Goal: Information Seeking & Learning: Find specific fact

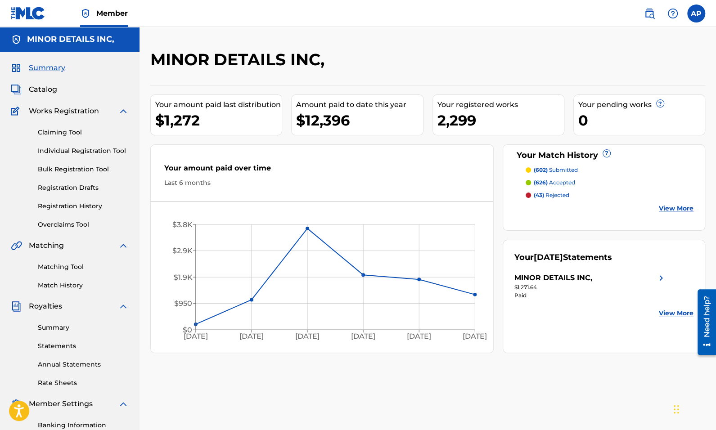
click at [57, 266] on link "Matching Tool" at bounding box center [83, 266] width 91 height 9
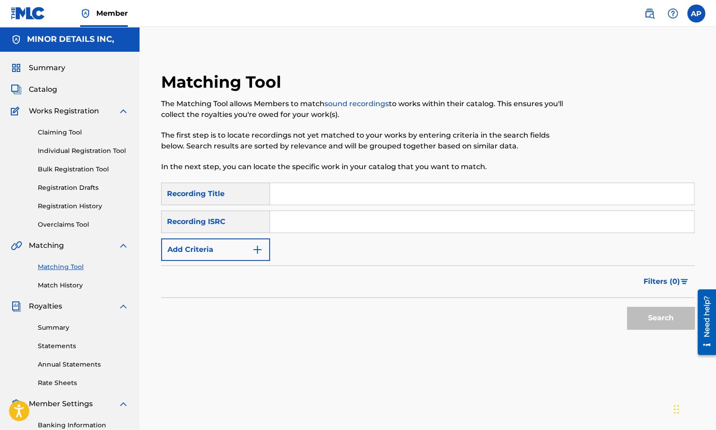
click at [649, 15] on img at bounding box center [649, 13] width 11 height 11
click at [340, 199] on input "Search Form" at bounding box center [482, 194] width 424 height 22
type input "illegal"
click at [241, 250] on button "Add Criteria" at bounding box center [215, 249] width 109 height 22
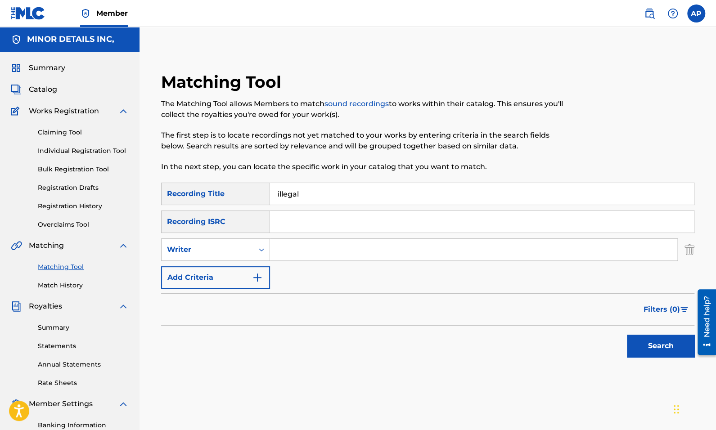
click at [332, 250] on input "Search Form" at bounding box center [473, 250] width 407 height 22
paste input "[PERSON_NAME] [PERSON_NAME]"
click at [657, 340] on button "Search" at bounding box center [659, 346] width 67 height 22
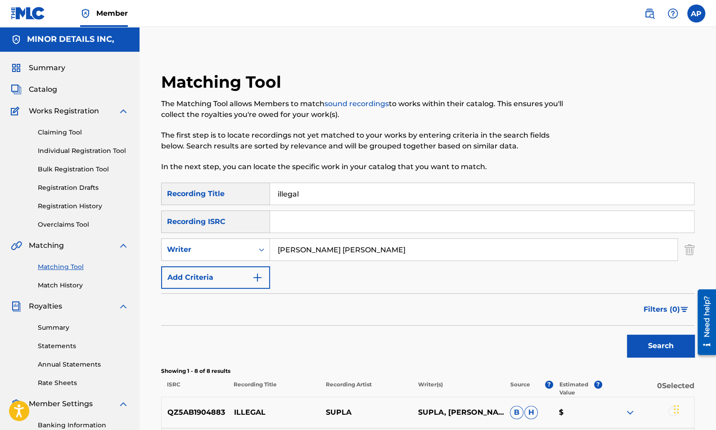
click at [348, 251] on input "[PERSON_NAME] [PERSON_NAME]" at bounding box center [473, 250] width 407 height 22
paste input "[PERSON_NAME] [PERSON_NAME]"
type input "[PERSON_NAME] [PERSON_NAME]"
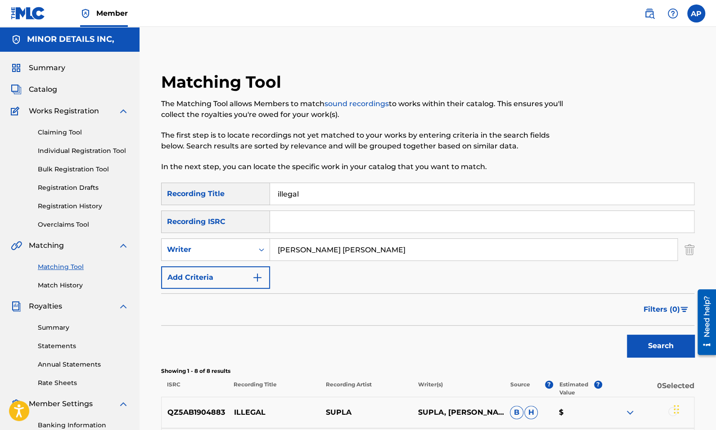
click at [369, 185] on input "illegal" at bounding box center [482, 194] width 424 height 22
click at [668, 350] on button "Search" at bounding box center [659, 346] width 67 height 22
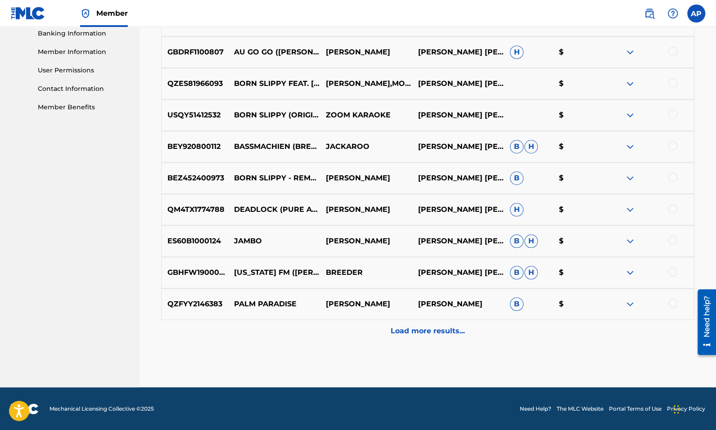
click at [449, 334] on p "Load more results..." at bounding box center [427, 331] width 74 height 11
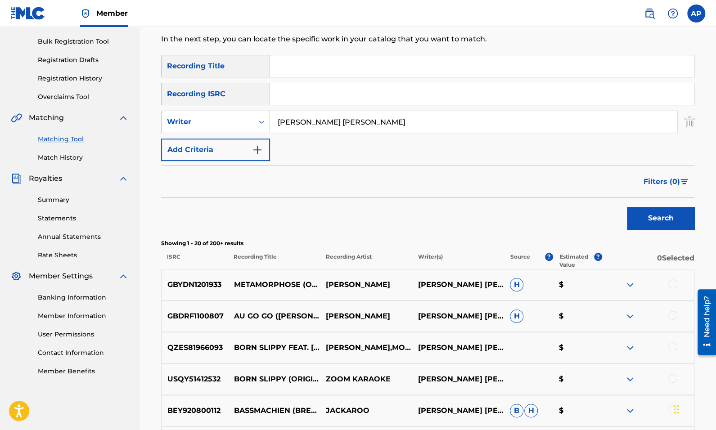
scroll to position [707, 0]
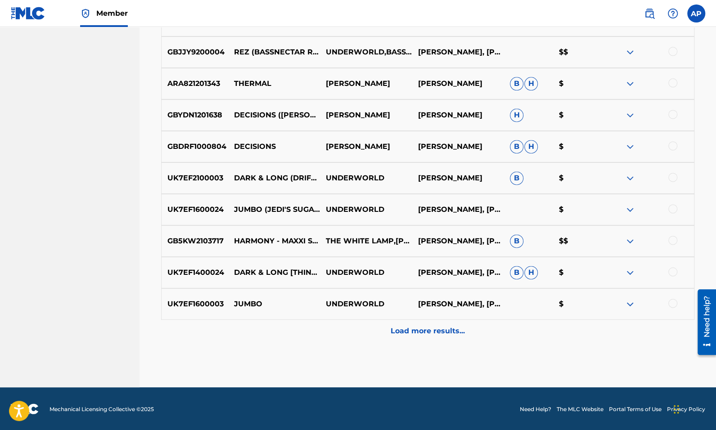
click at [422, 334] on p "Load more results..." at bounding box center [427, 331] width 74 height 11
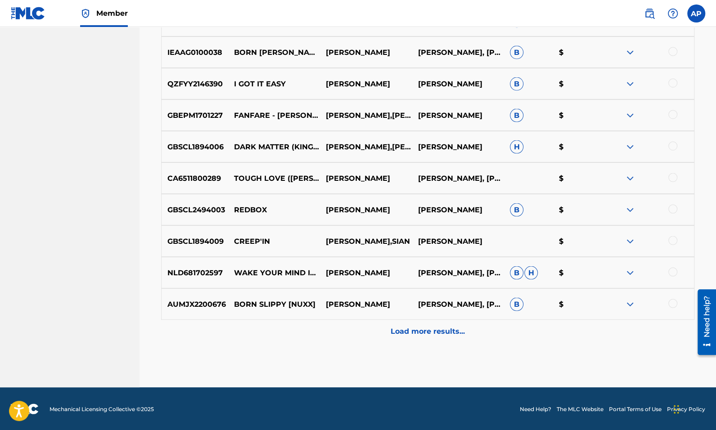
click at [435, 331] on p "Load more results..." at bounding box center [427, 331] width 74 height 11
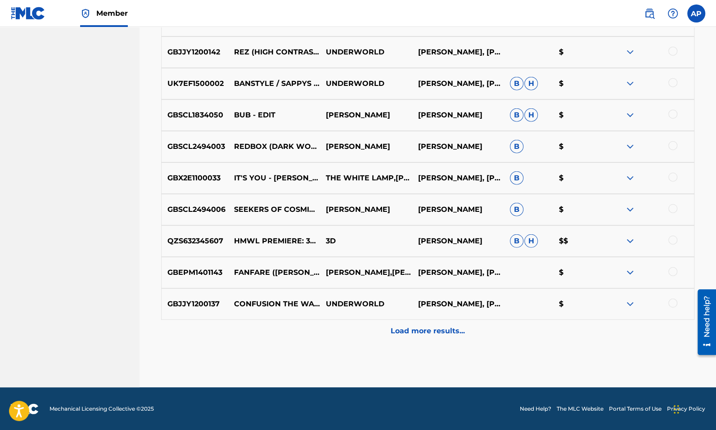
click at [438, 326] on p "Load more results..." at bounding box center [427, 331] width 74 height 11
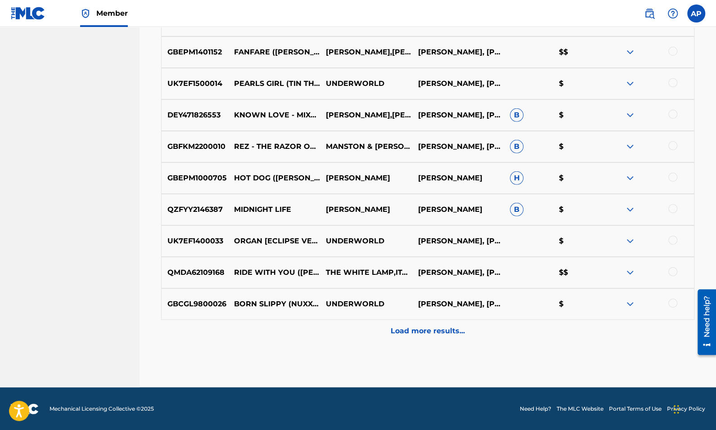
click at [415, 335] on p "Load more results..." at bounding box center [427, 331] width 74 height 11
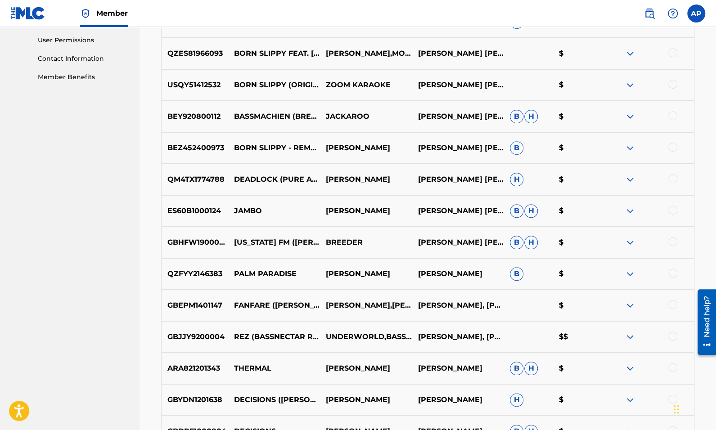
scroll to position [256, 0]
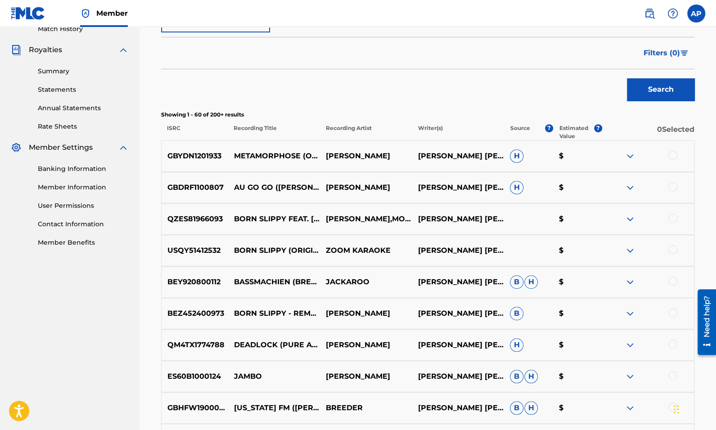
click at [666, 49] on span "Filters ( 0 )" at bounding box center [661, 53] width 36 height 11
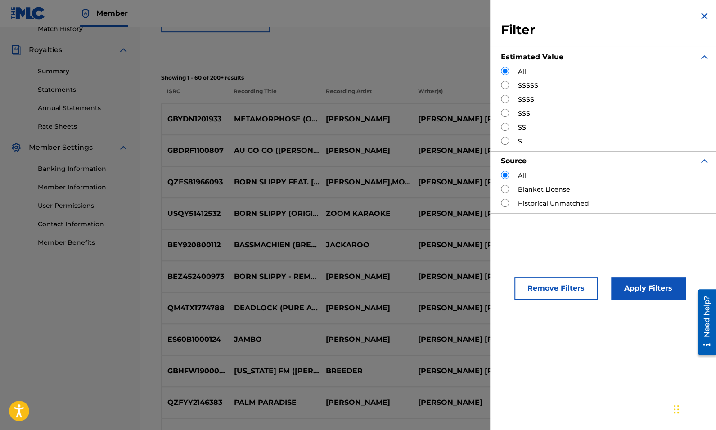
click at [532, 86] on label "$$$$$" at bounding box center [528, 85] width 20 height 9
click at [502, 82] on input "Search Form" at bounding box center [505, 85] width 8 height 8
radio input "true"
click at [639, 289] on button "Apply Filters" at bounding box center [648, 288] width 74 height 22
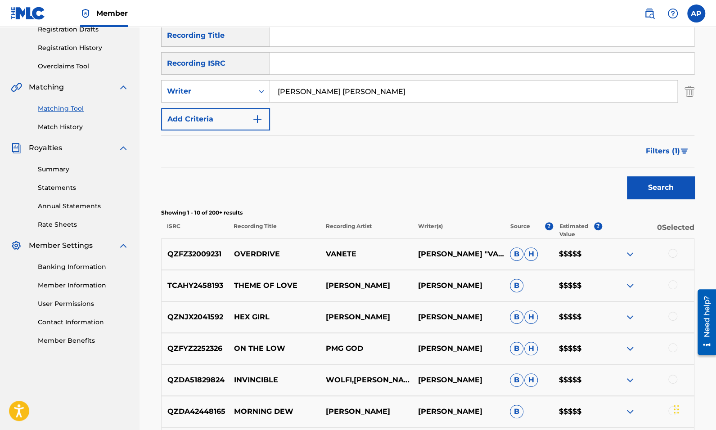
scroll to position [173, 0]
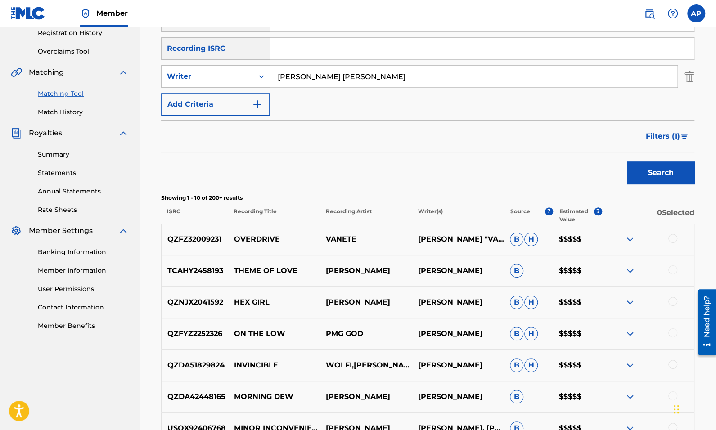
click at [664, 135] on span "Filters ( 1 )" at bounding box center [662, 136] width 34 height 11
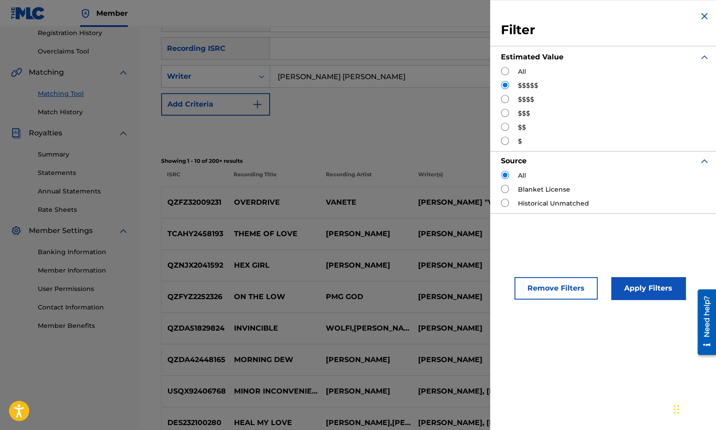
click at [510, 95] on div "$$$$" at bounding box center [605, 99] width 209 height 9
click at [503, 96] on input "Search Form" at bounding box center [505, 99] width 8 height 8
radio input "true"
click at [622, 294] on button "Apply Filters" at bounding box center [648, 288] width 74 height 22
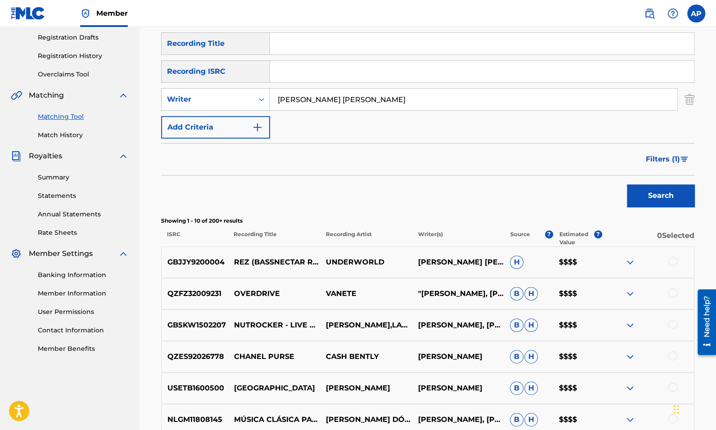
scroll to position [153, 0]
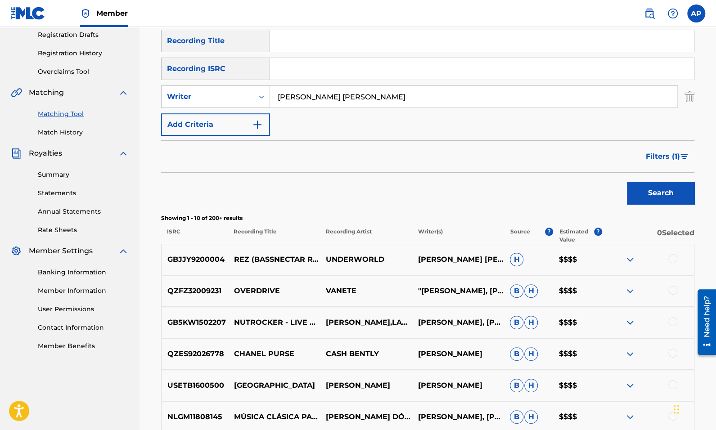
click at [634, 263] on img at bounding box center [629, 259] width 11 height 11
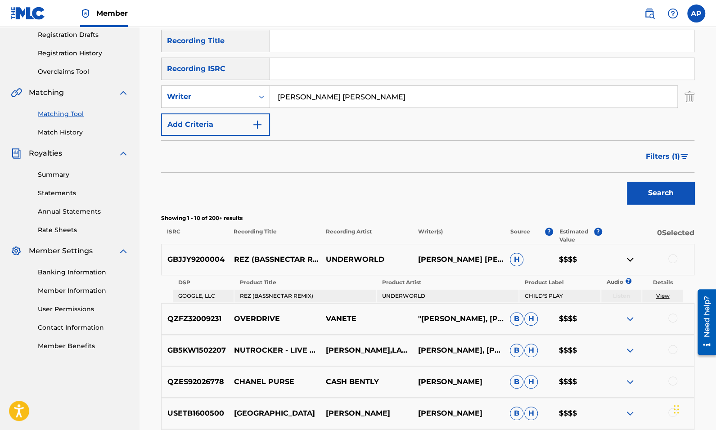
click at [633, 261] on img at bounding box center [629, 259] width 11 height 11
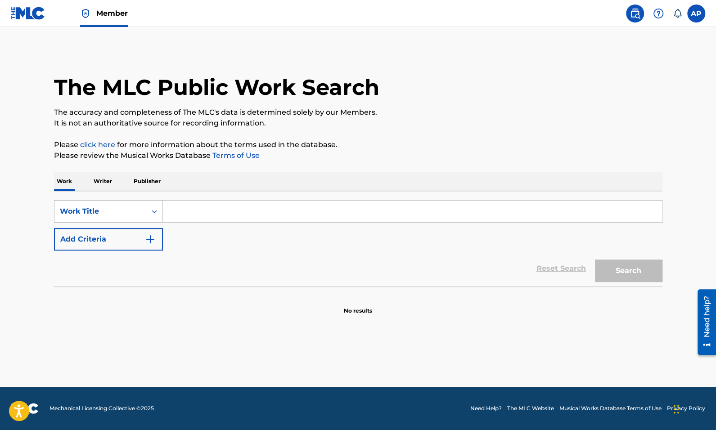
click at [103, 180] on p "Writer" at bounding box center [103, 181] width 24 height 19
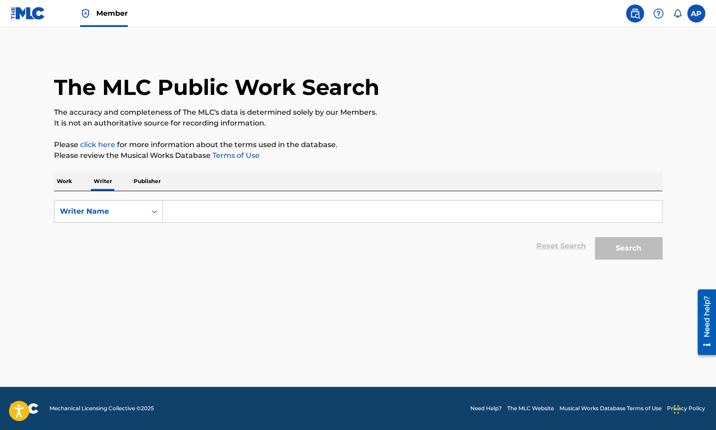
click at [265, 220] on input "Search Form" at bounding box center [412, 212] width 499 height 22
paste input "[PERSON_NAME] [PERSON_NAME]"
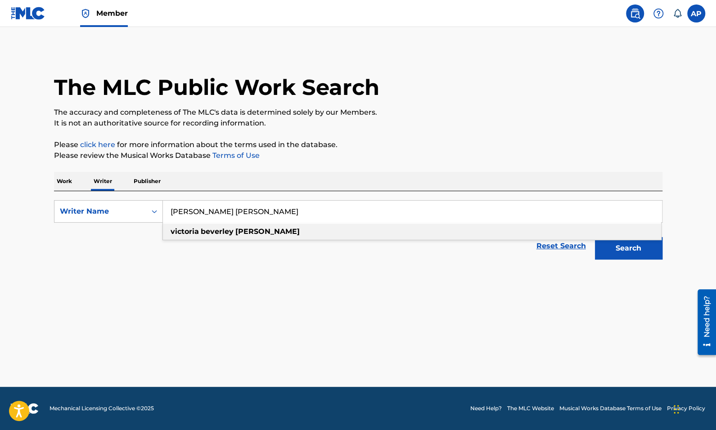
type input "[PERSON_NAME] [PERSON_NAME]"
click at [627, 248] on button "Search" at bounding box center [628, 248] width 67 height 22
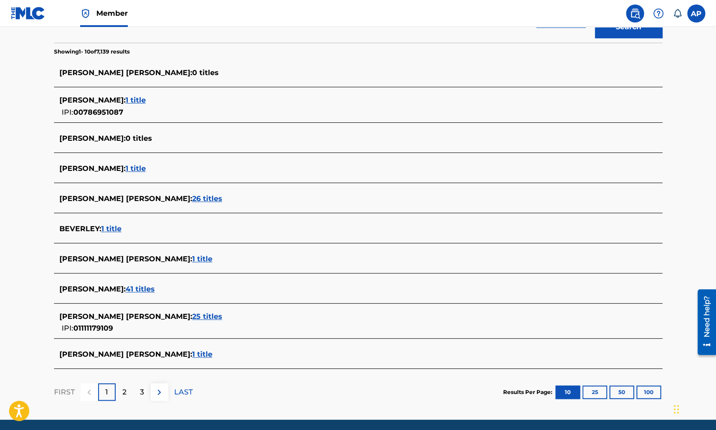
scroll to position [232, 0]
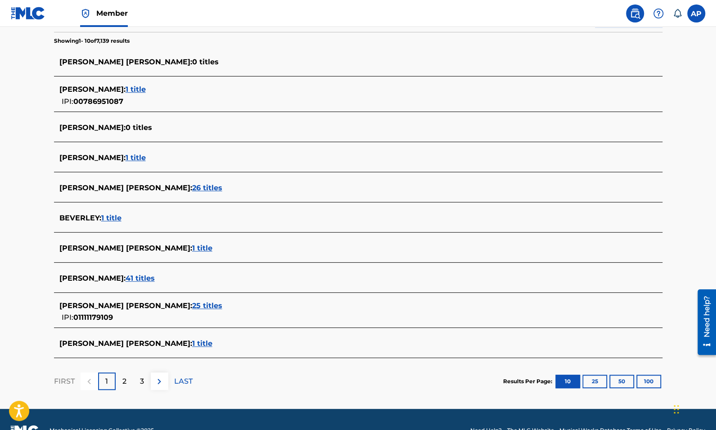
click at [192, 306] on span "25 titles" at bounding box center [207, 305] width 30 height 9
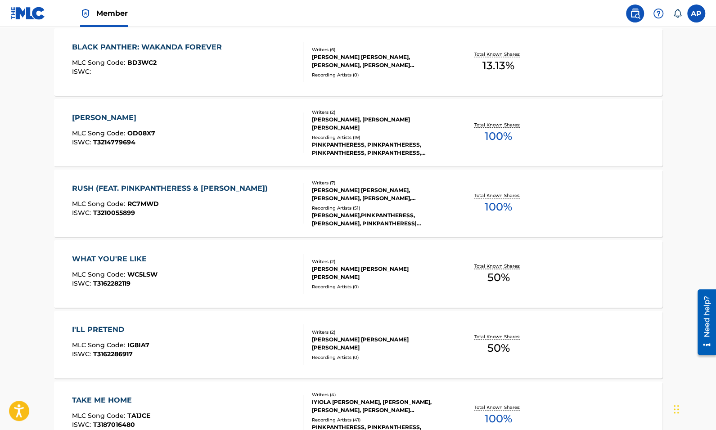
scroll to position [671, 0]
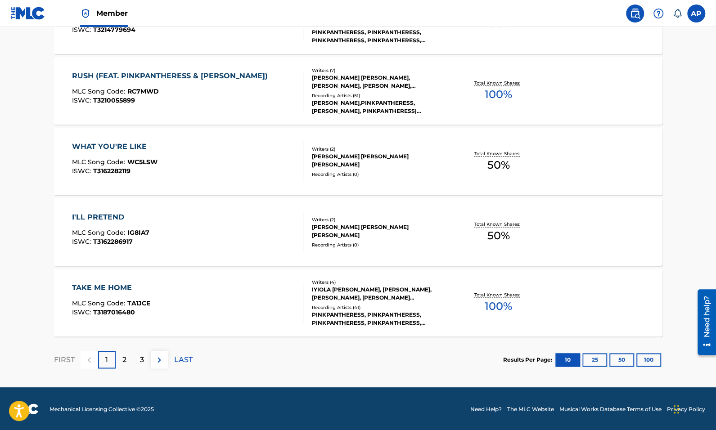
click at [625, 357] on button "50" at bounding box center [621, 359] width 25 height 13
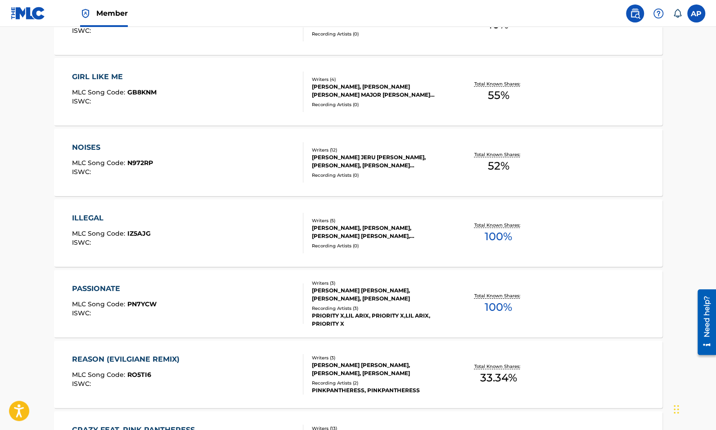
scroll to position [1726, 0]
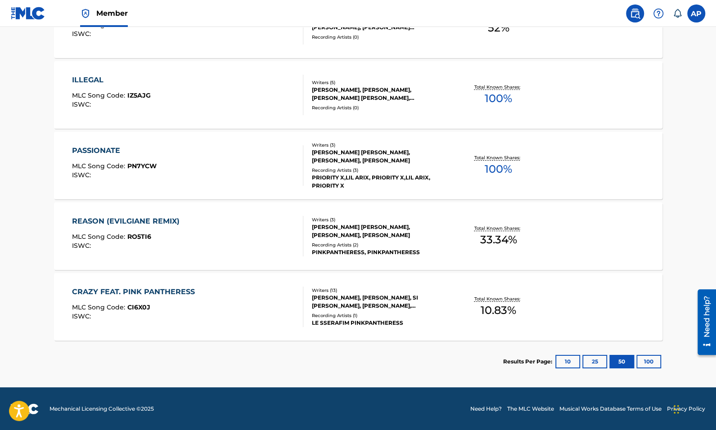
click at [209, 92] on div "ILLEGAL MLC Song Code : IZ5AJG ISWC :" at bounding box center [187, 95] width 231 height 40
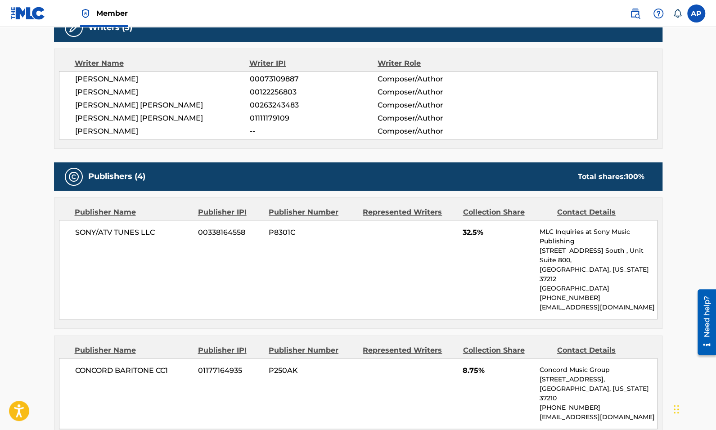
scroll to position [66, 0]
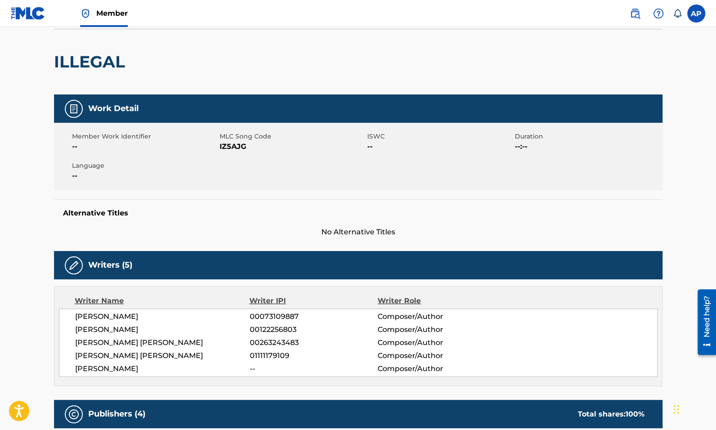
click at [270, 339] on span "00263243483" at bounding box center [313, 342] width 128 height 11
copy span "00263243483"
drag, startPoint x: 171, startPoint y: 340, endPoint x: 74, endPoint y: 340, distance: 97.1
click at [74, 340] on div "[PERSON_NAME] 00073109887 Composer/Author [PERSON_NAME] 00122256803 Composer/Au…" at bounding box center [358, 343] width 598 height 68
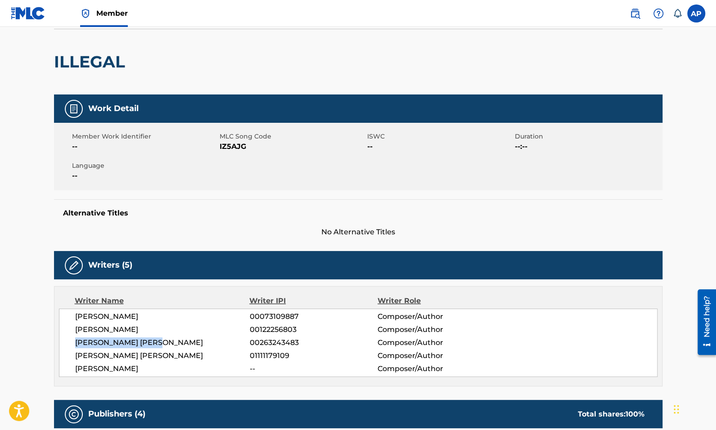
copy span "[PERSON_NAME] [PERSON_NAME]"
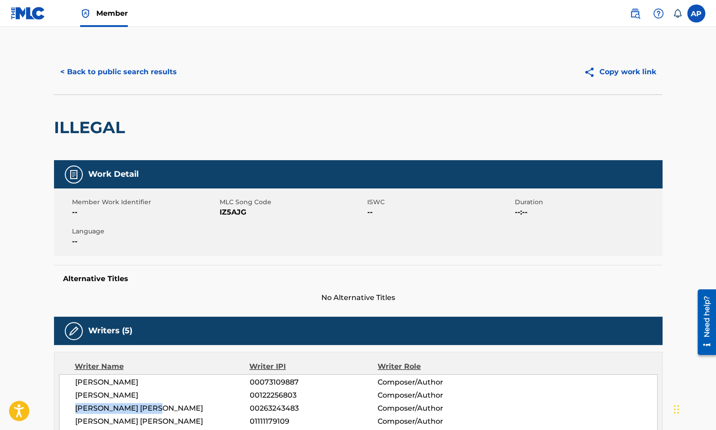
click at [107, 72] on button "< Back to public search results" at bounding box center [118, 72] width 129 height 22
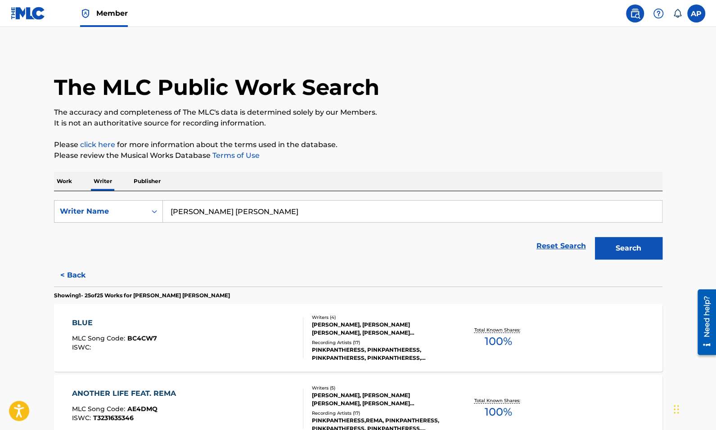
click at [232, 205] on input "[PERSON_NAME] [PERSON_NAME]" at bounding box center [412, 212] width 499 height 22
paste input "[PERSON_NAME] [PERSON_NAME]"
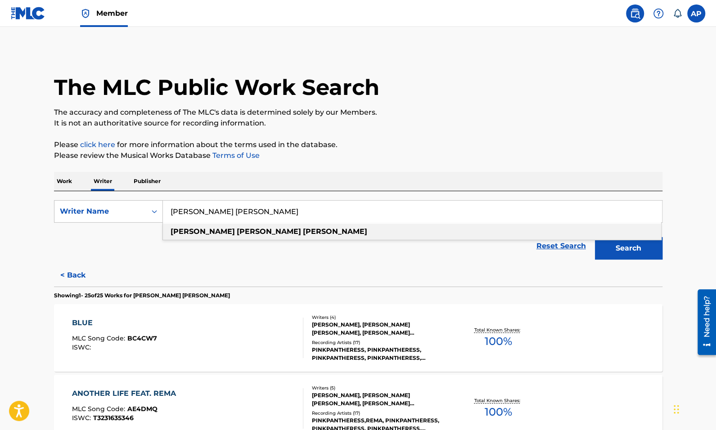
type input "[PERSON_NAME] [PERSON_NAME]"
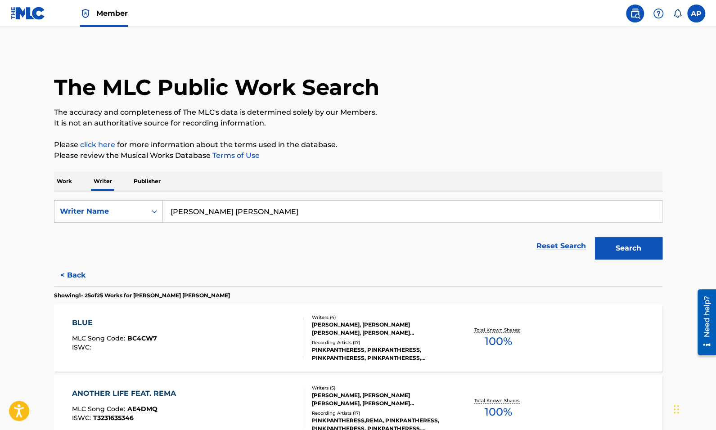
click at [612, 250] on button "Search" at bounding box center [628, 248] width 67 height 22
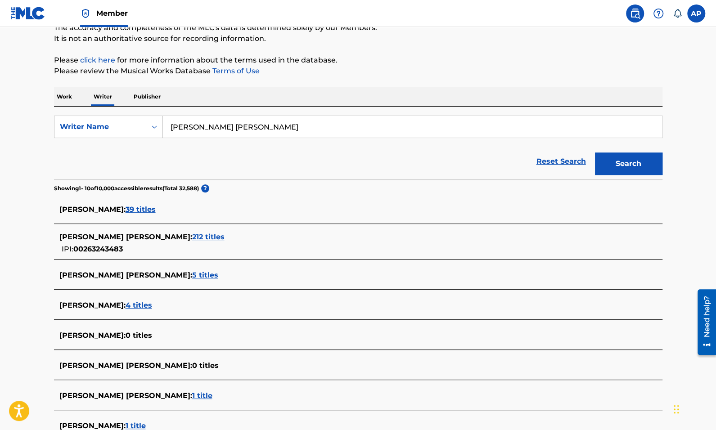
scroll to position [209, 0]
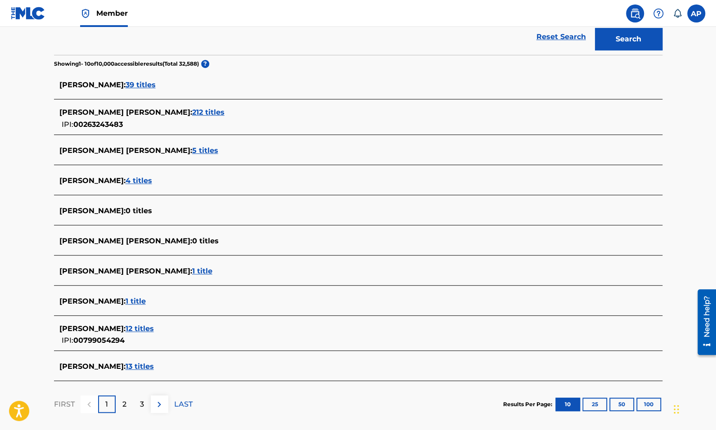
click at [192, 112] on span "212 titles" at bounding box center [208, 112] width 32 height 9
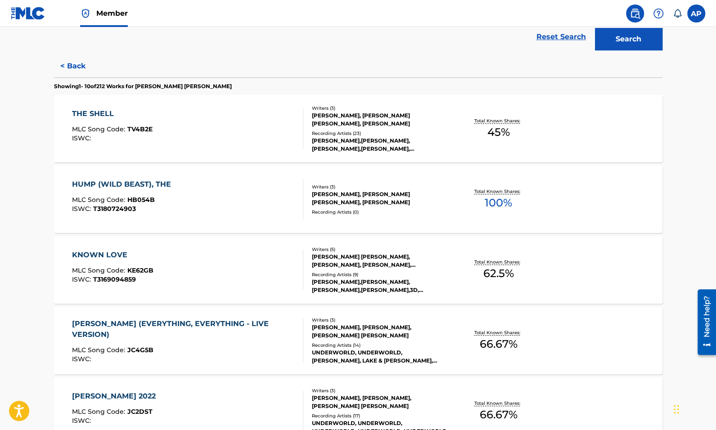
scroll to position [671, 0]
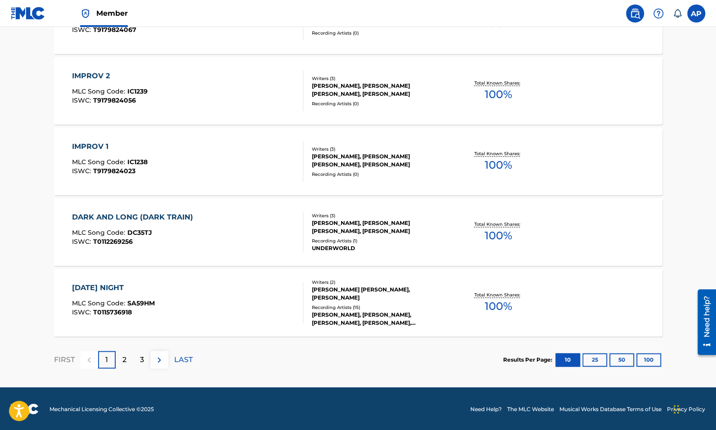
click at [654, 366] on div "Results Per Page: 10 25 50 100" at bounding box center [582, 360] width 159 height 42
click at [650, 359] on button "100" at bounding box center [648, 359] width 25 height 13
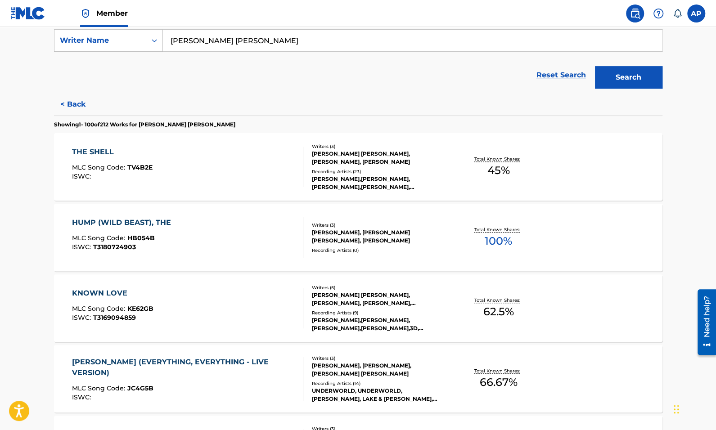
scroll to position [173, 0]
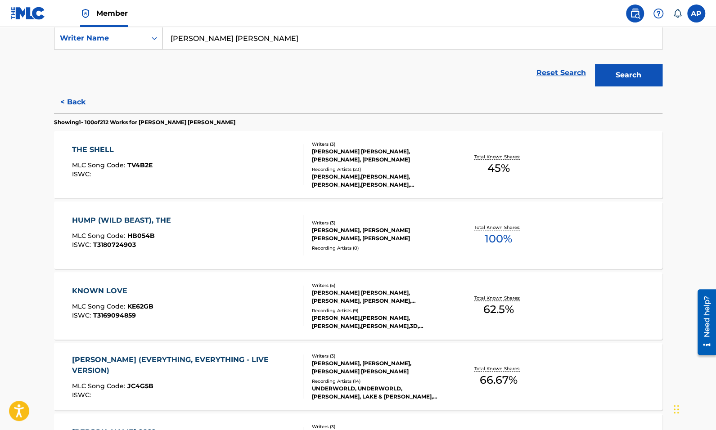
click at [606, 177] on div "THE SHELL MLC Song Code : TV4B2E ISWC : Writers ( 3 ) [PERSON_NAME] [PERSON_NAM…" at bounding box center [358, 164] width 608 height 67
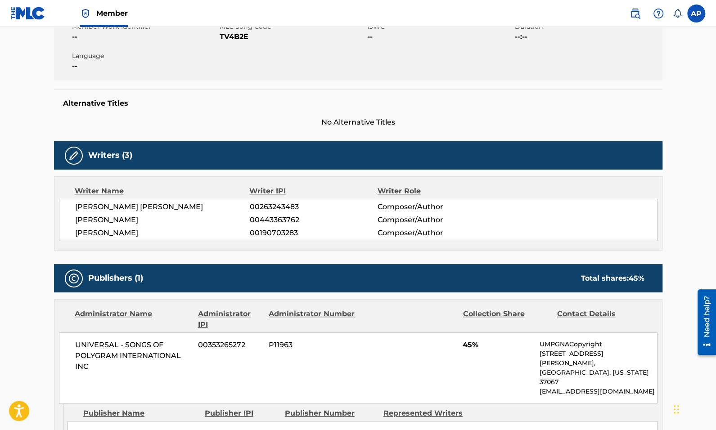
scroll to position [253, 0]
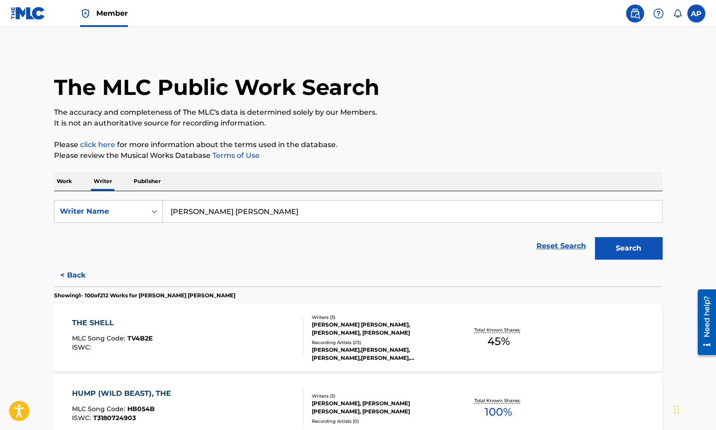
scroll to position [209, 0]
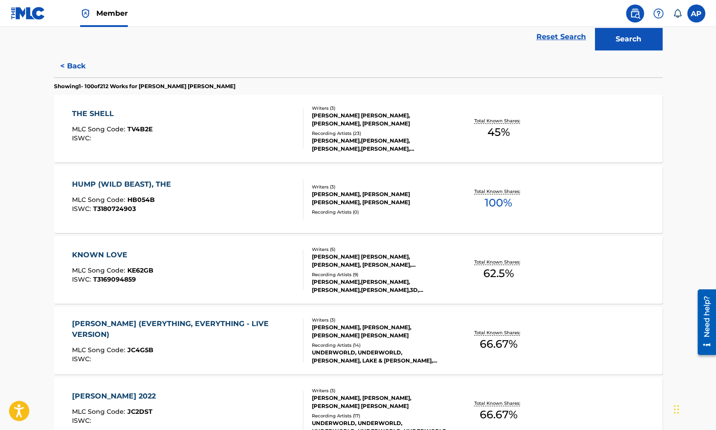
click at [621, 261] on div "KNOWN LOVE MLC Song Code : KE62GB ISWC : T3169094859 Writers ( 5 ) [PERSON_NAME…" at bounding box center [358, 269] width 608 height 67
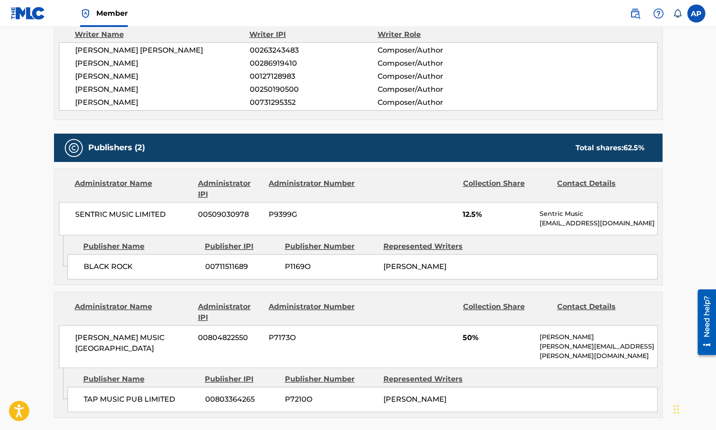
scroll to position [331, 0]
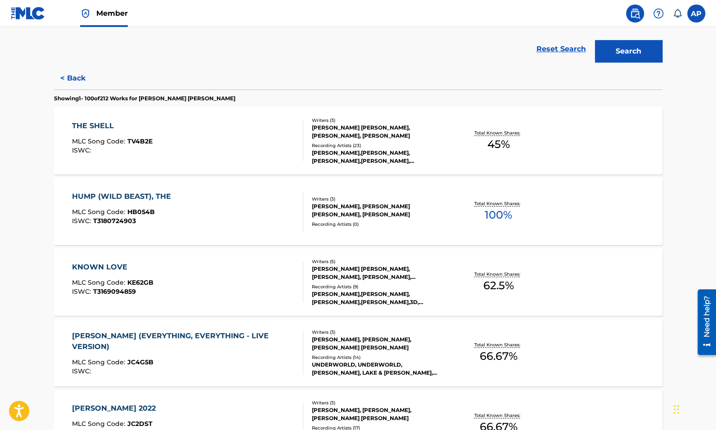
scroll to position [201, 0]
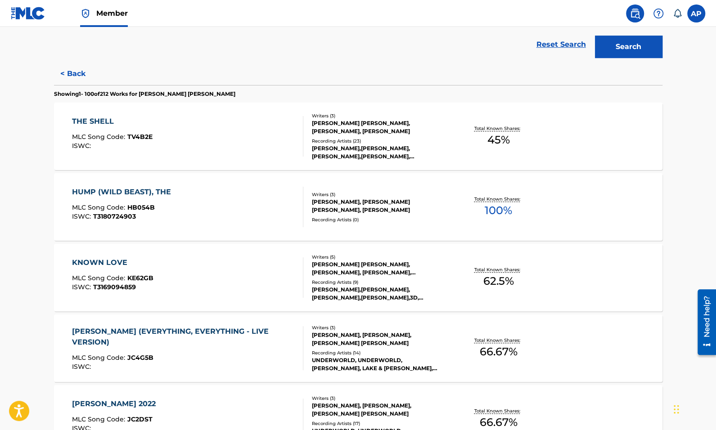
click at [447, 331] on div "[PERSON_NAME], [PERSON_NAME], [PERSON_NAME] [PERSON_NAME]" at bounding box center [380, 339] width 136 height 16
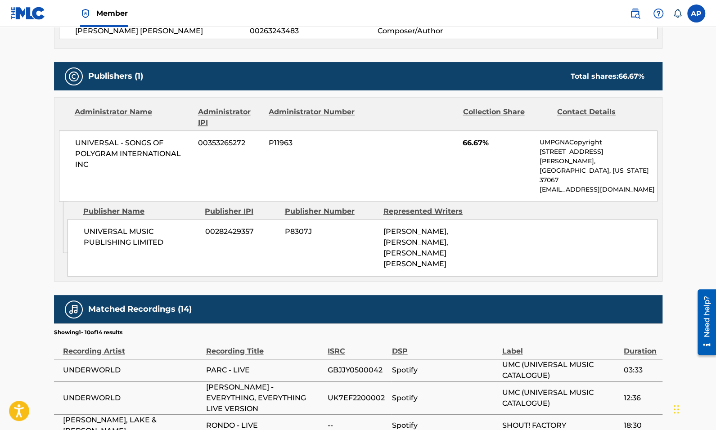
scroll to position [416, 0]
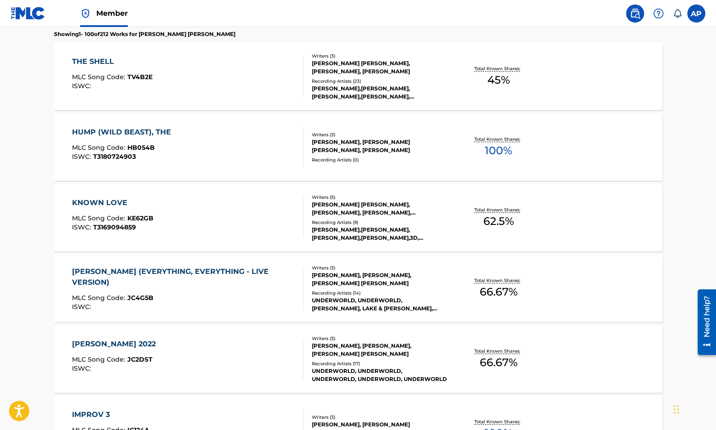
scroll to position [331, 0]
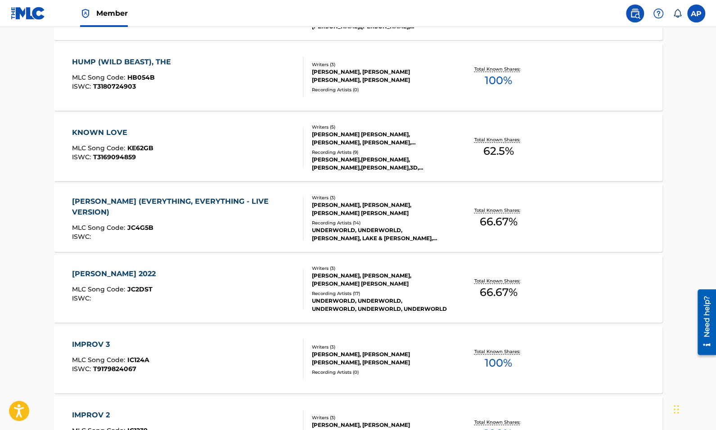
click at [447, 373] on div "Recording Artists ( 0 )" at bounding box center [380, 372] width 136 height 7
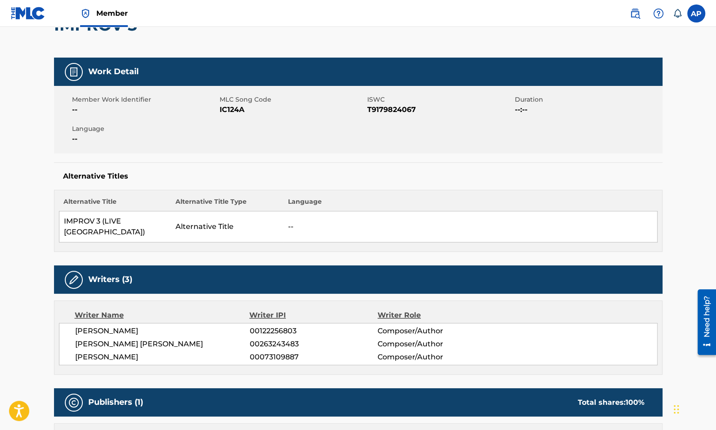
scroll to position [260, 0]
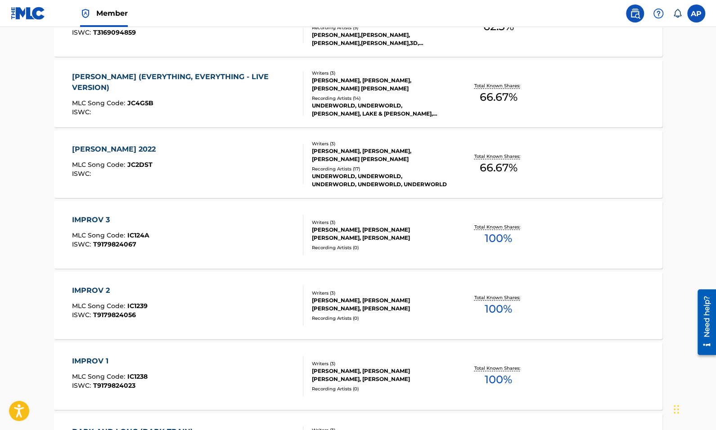
scroll to position [462, 0]
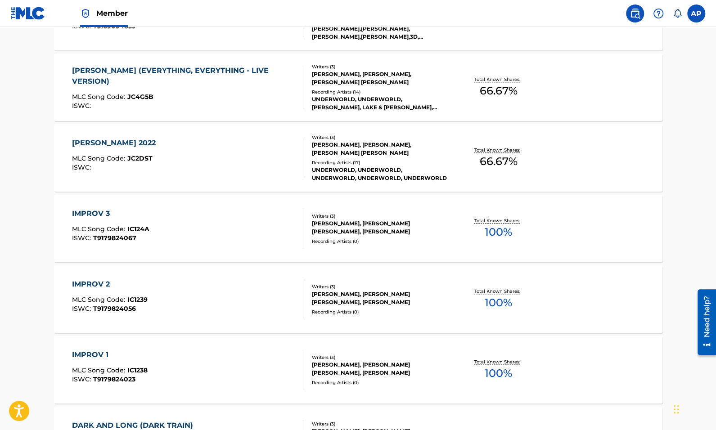
click at [446, 361] on div "[PERSON_NAME], [PERSON_NAME] [PERSON_NAME], [PERSON_NAME]" at bounding box center [380, 369] width 136 height 16
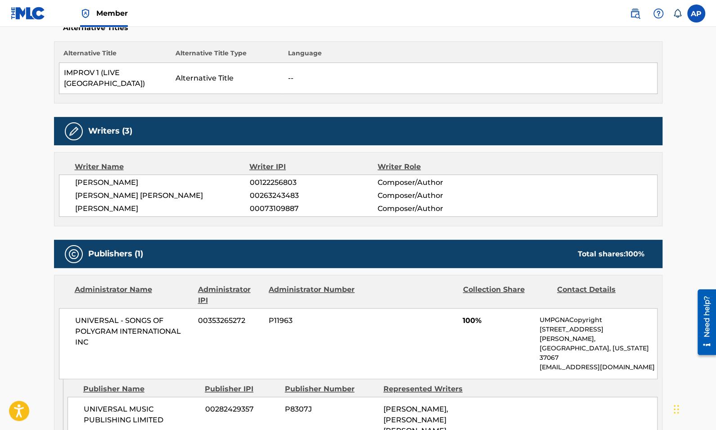
scroll to position [397, 0]
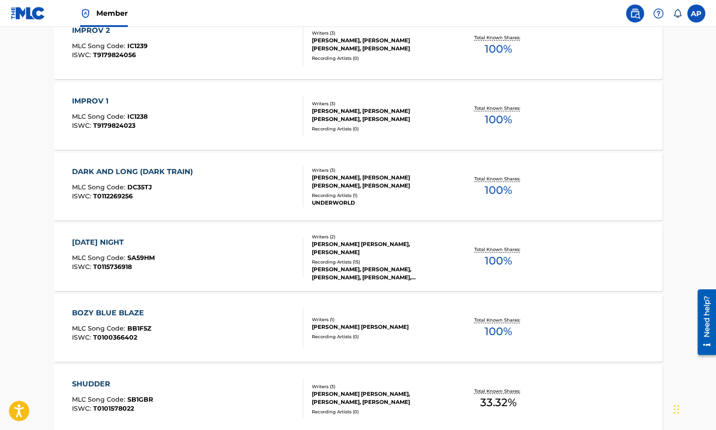
scroll to position [911, 0]
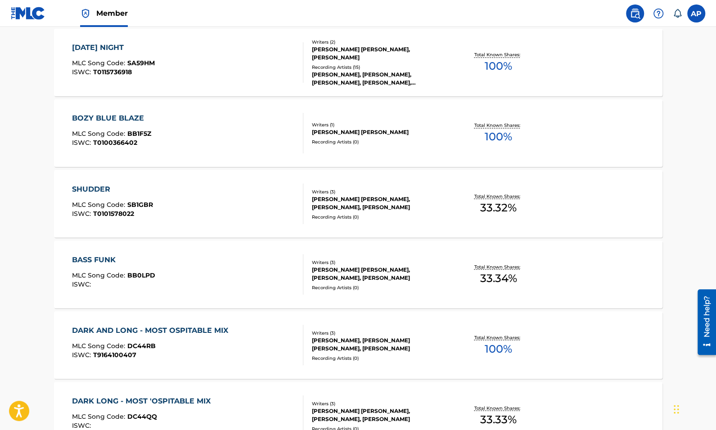
click at [449, 192] on div "Total Known Shares: 33.32 %" at bounding box center [497, 203] width 101 height 27
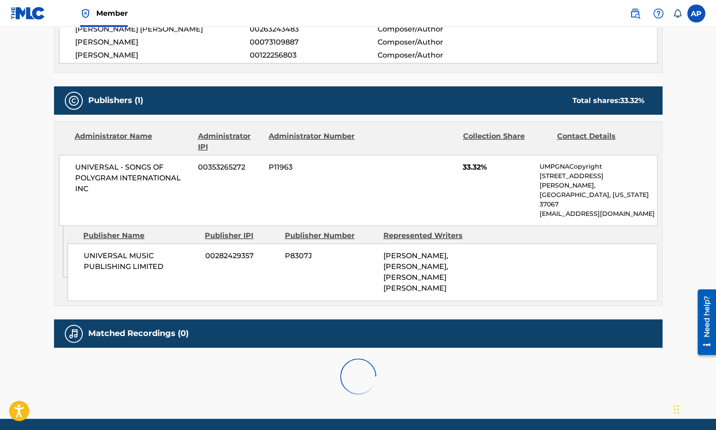
scroll to position [325, 0]
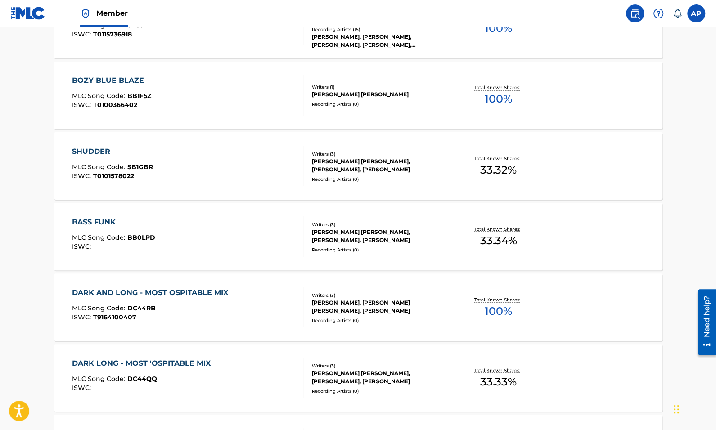
scroll to position [949, 0]
click at [451, 241] on div "Total Known Shares: 33.34 %" at bounding box center [497, 236] width 101 height 27
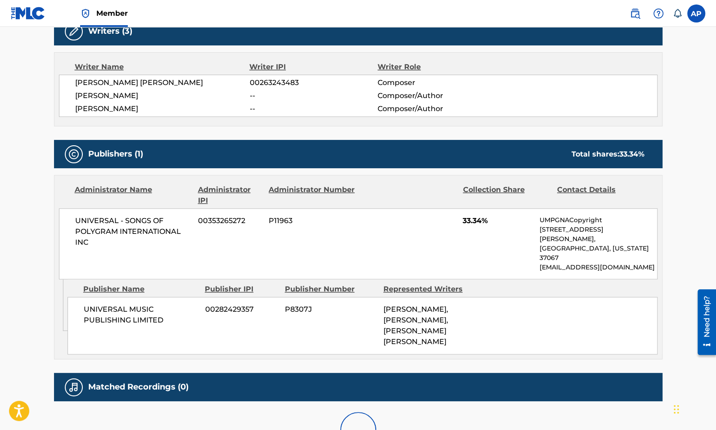
scroll to position [396, 0]
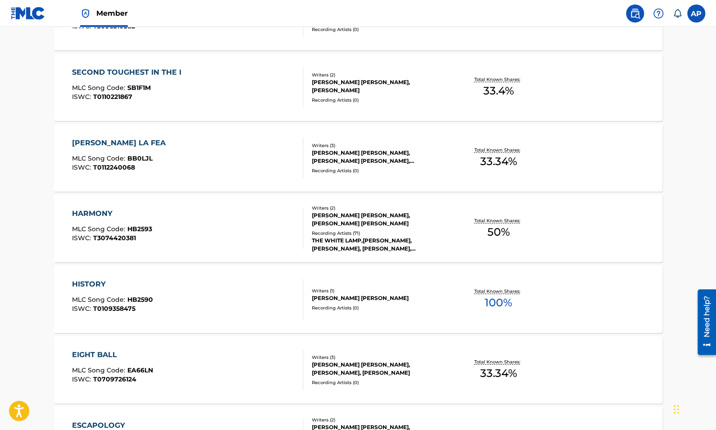
click at [452, 237] on div "Total Known Shares: 50 %" at bounding box center [497, 228] width 101 height 27
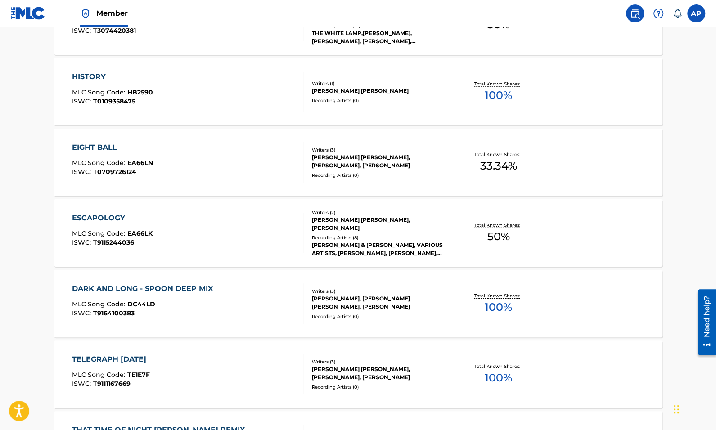
click at [452, 237] on div "Total Known Shares: 50 %" at bounding box center [497, 232] width 101 height 27
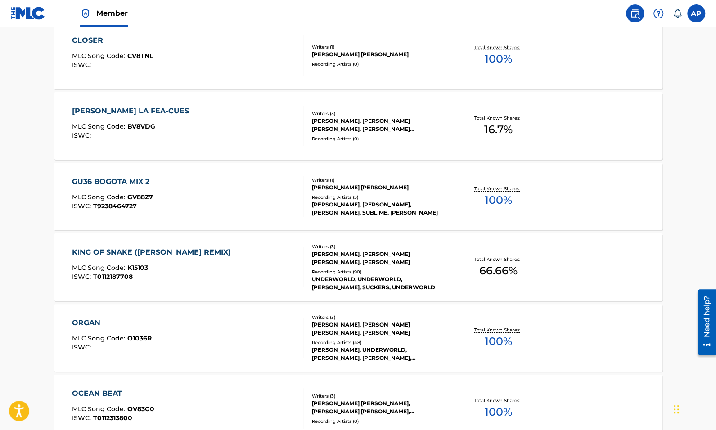
click at [450, 264] on div "Total Known Shares: 66.66 %" at bounding box center [497, 267] width 101 height 27
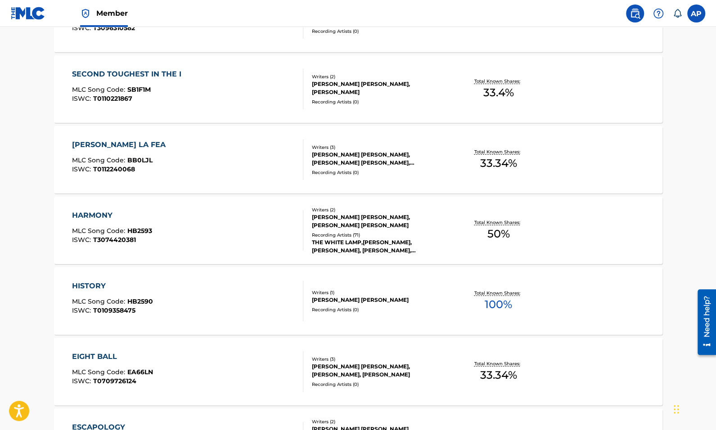
click at [193, 212] on div "HARMONY MLC Song Code : HB2593 ISWC : T3074420381" at bounding box center [187, 230] width 231 height 40
